Goal: Transaction & Acquisition: Purchase product/service

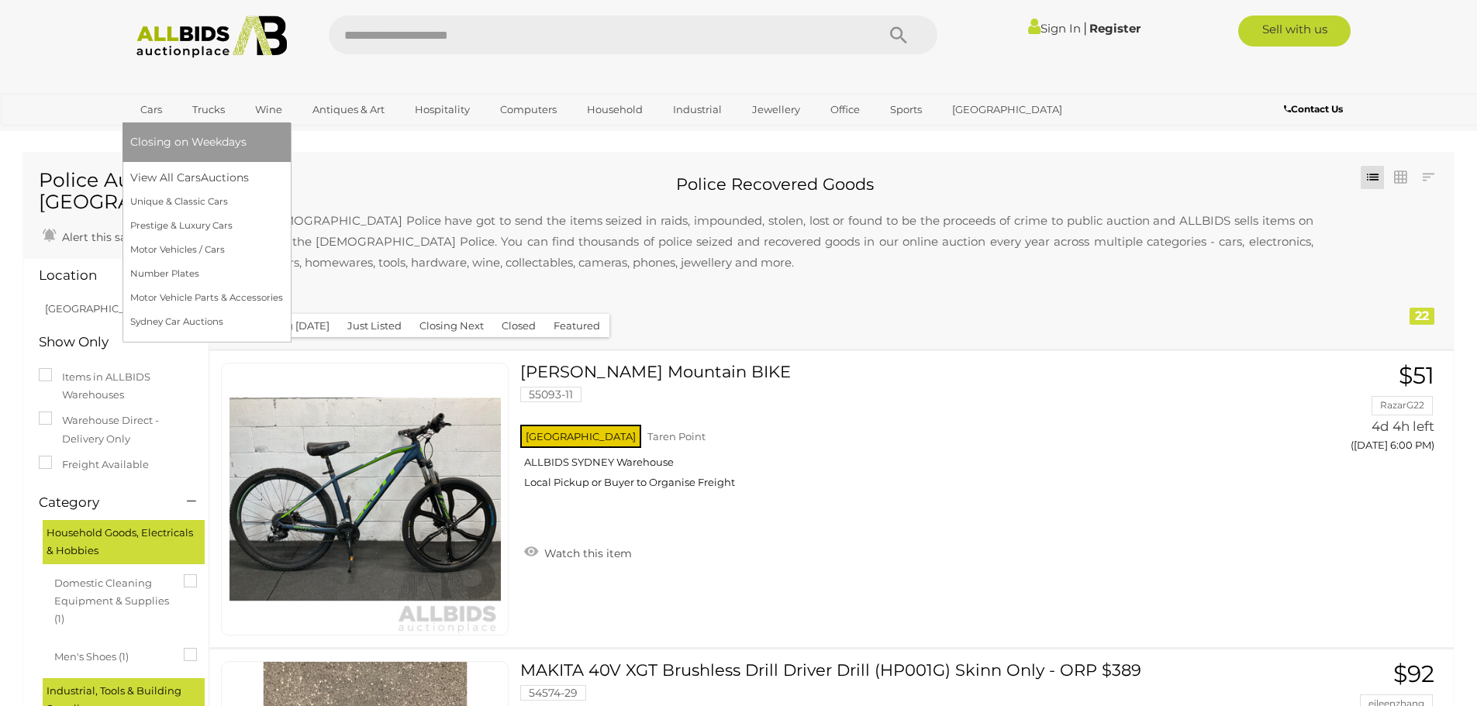
click at [148, 105] on link "Cars" at bounding box center [151, 110] width 42 height 26
click at [150, 112] on link "Cars" at bounding box center [151, 110] width 42 height 26
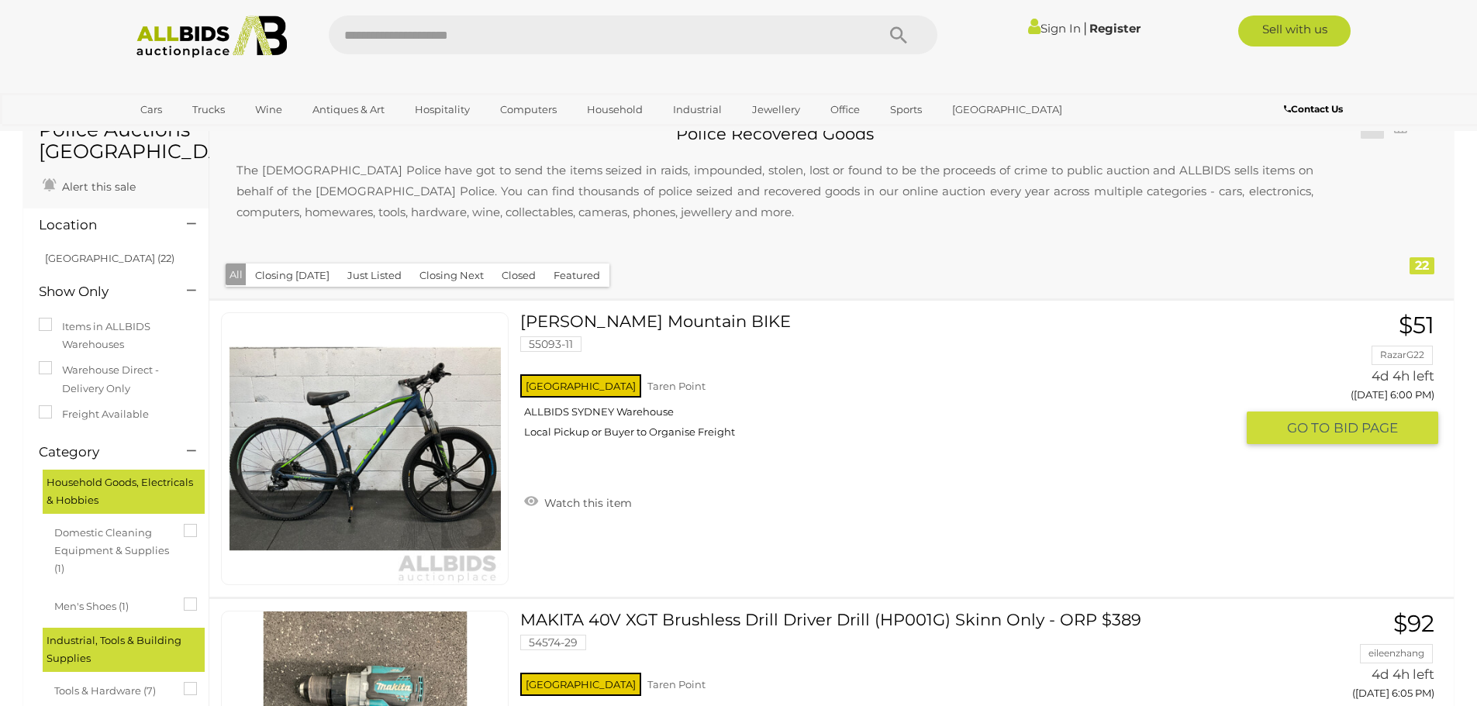
scroll to position [78, 0]
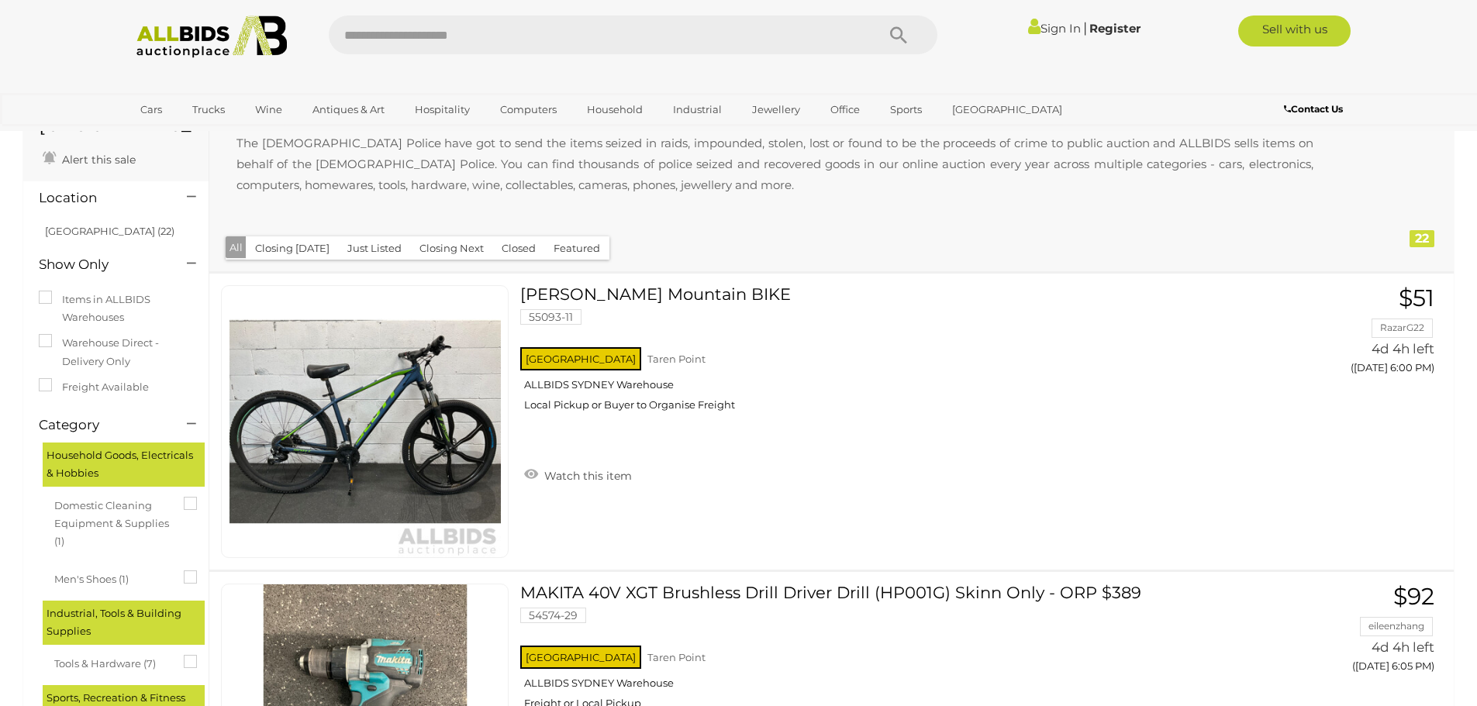
click at [219, 22] on img at bounding box center [212, 37] width 168 height 43
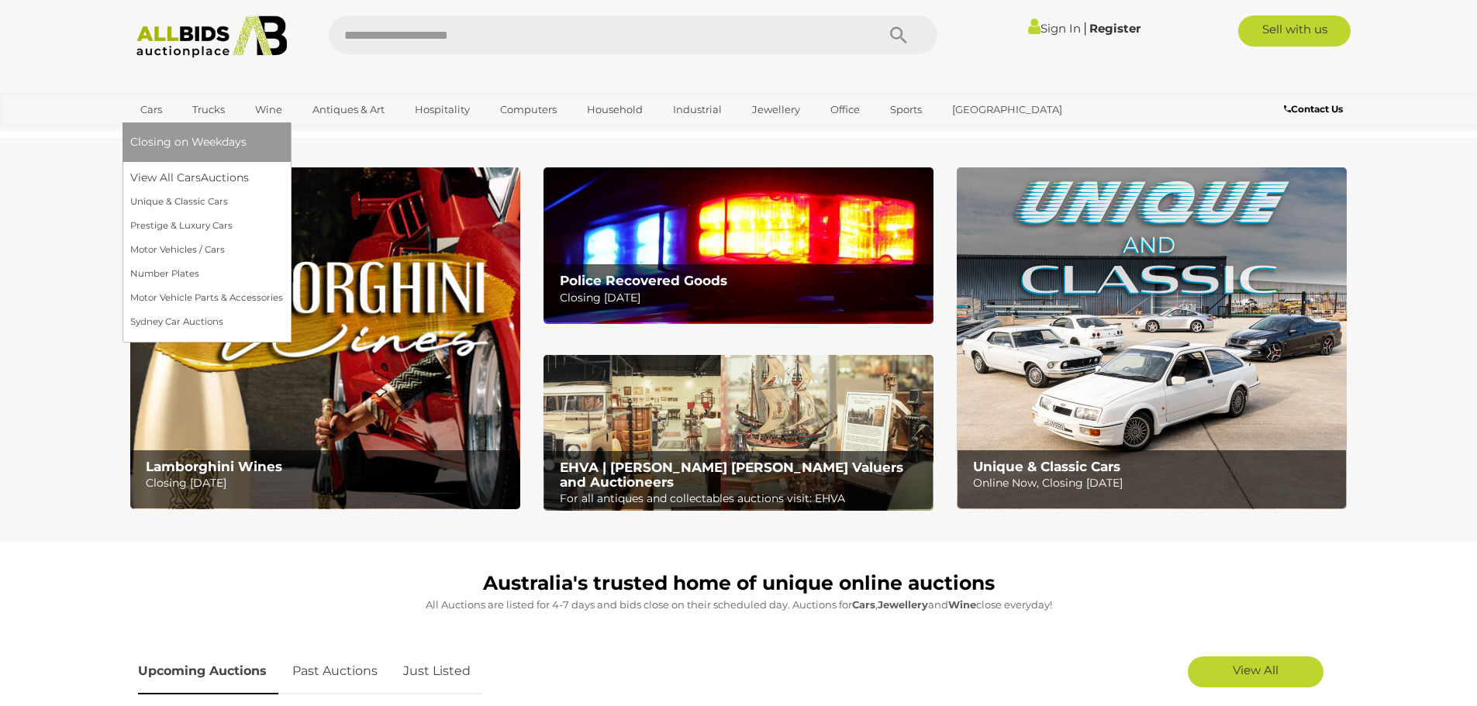
click at [140, 108] on link "Cars" at bounding box center [151, 110] width 42 height 26
click at [149, 107] on link "Cars" at bounding box center [151, 110] width 42 height 26
click at [163, 171] on link "View All Cars Auctions" at bounding box center [206, 178] width 153 height 24
click at [163, 175] on link "View All Cars Auctions" at bounding box center [206, 178] width 153 height 24
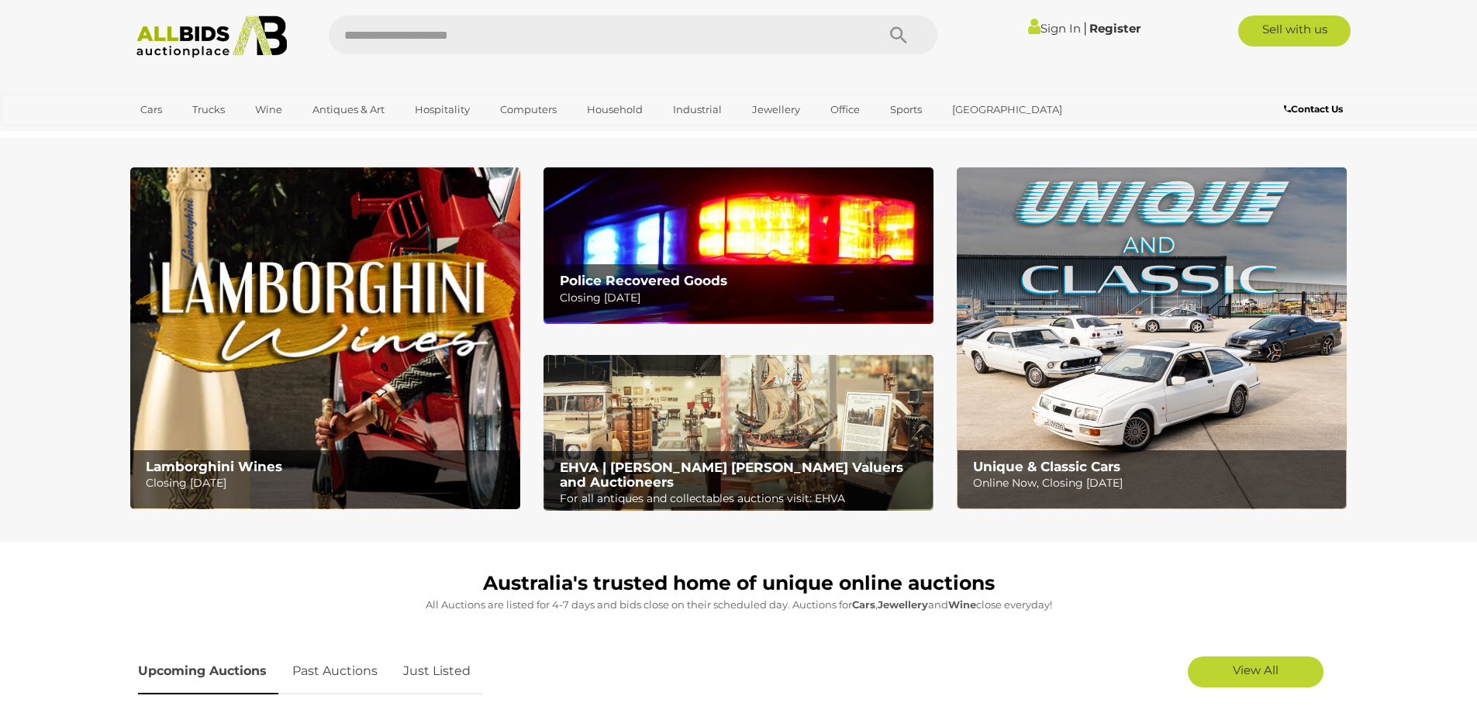
click at [1172, 393] on img at bounding box center [1152, 338] width 390 height 342
